Goal: Book appointment/travel/reservation

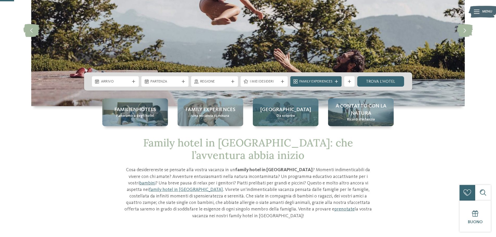
scroll to position [78, 0]
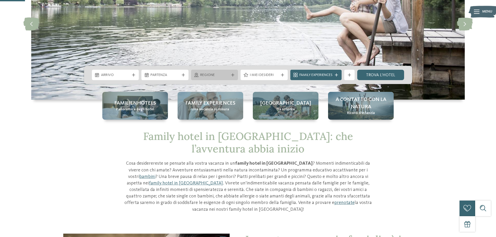
click at [210, 75] on span "Regione" at bounding box center [214, 75] width 29 height 5
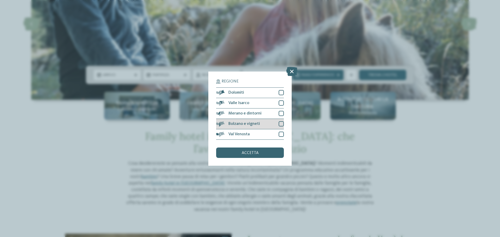
click at [281, 124] on div at bounding box center [281, 123] width 5 height 5
click at [265, 154] on div "accetta" at bounding box center [250, 153] width 68 height 10
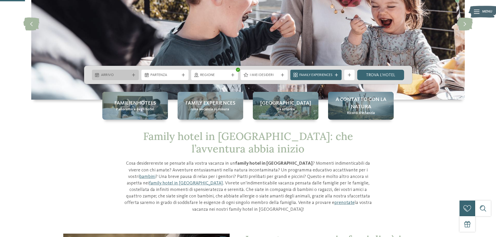
click at [130, 73] on div "Arrivo" at bounding box center [116, 75] width 32 height 6
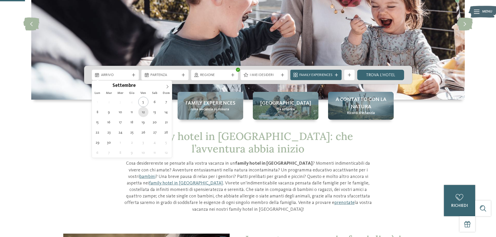
type div "[DATE]"
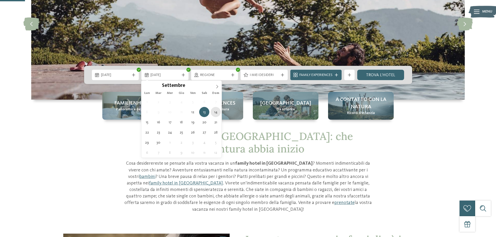
type div "[DATE]"
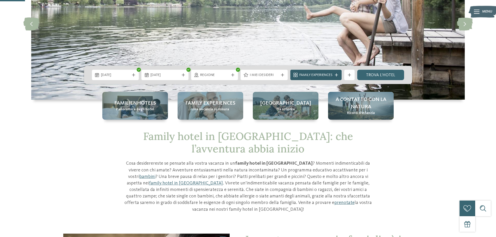
click at [331, 75] on span "Family Experiences" at bounding box center [316, 75] width 33 height 5
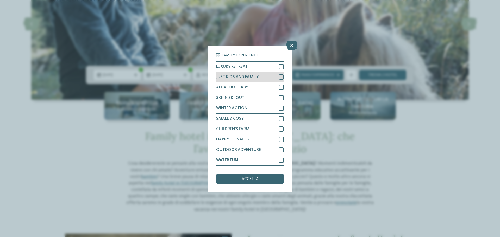
click at [282, 77] on div at bounding box center [281, 76] width 5 height 5
click at [249, 178] on span "accetta" at bounding box center [250, 179] width 17 height 4
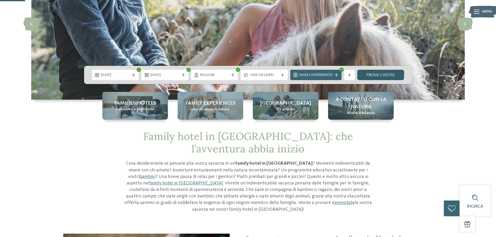
click at [382, 77] on link "trova l’hotel" at bounding box center [380, 75] width 47 height 10
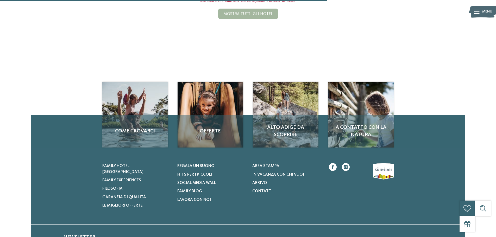
scroll to position [203, 0]
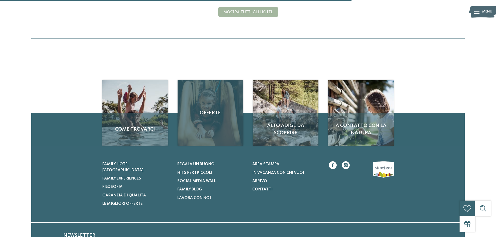
click at [212, 127] on div "Offerte" at bounding box center [211, 113] width 66 height 66
